Goal: Find contact information: Obtain details needed to contact an individual or organization

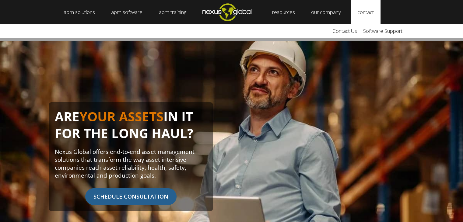
click at [370, 10] on link "contact" at bounding box center [366, 12] width 30 height 24
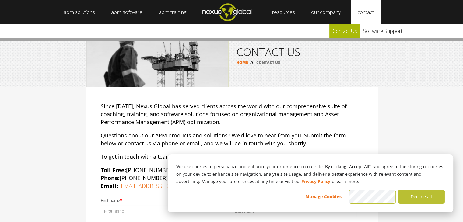
click at [353, 30] on link "Contact Us" at bounding box center [345, 30] width 31 height 13
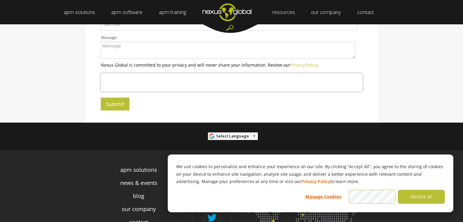
scroll to position [263, 0]
